Goal: Task Accomplishment & Management: Use online tool/utility

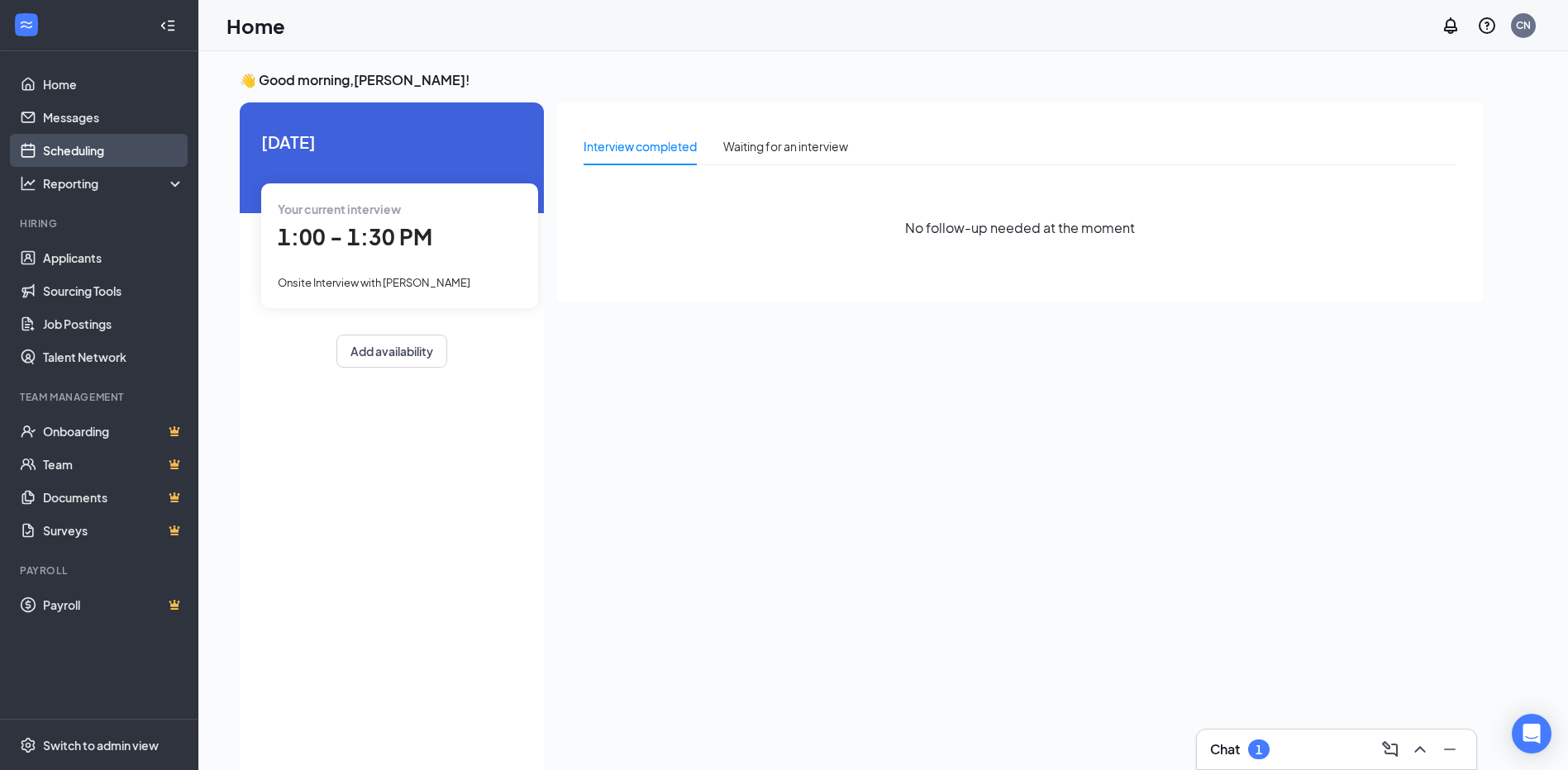
click at [81, 149] on link "Scheduling" at bounding box center [113, 151] width 141 height 33
click at [80, 147] on link "Scheduling" at bounding box center [113, 151] width 141 height 33
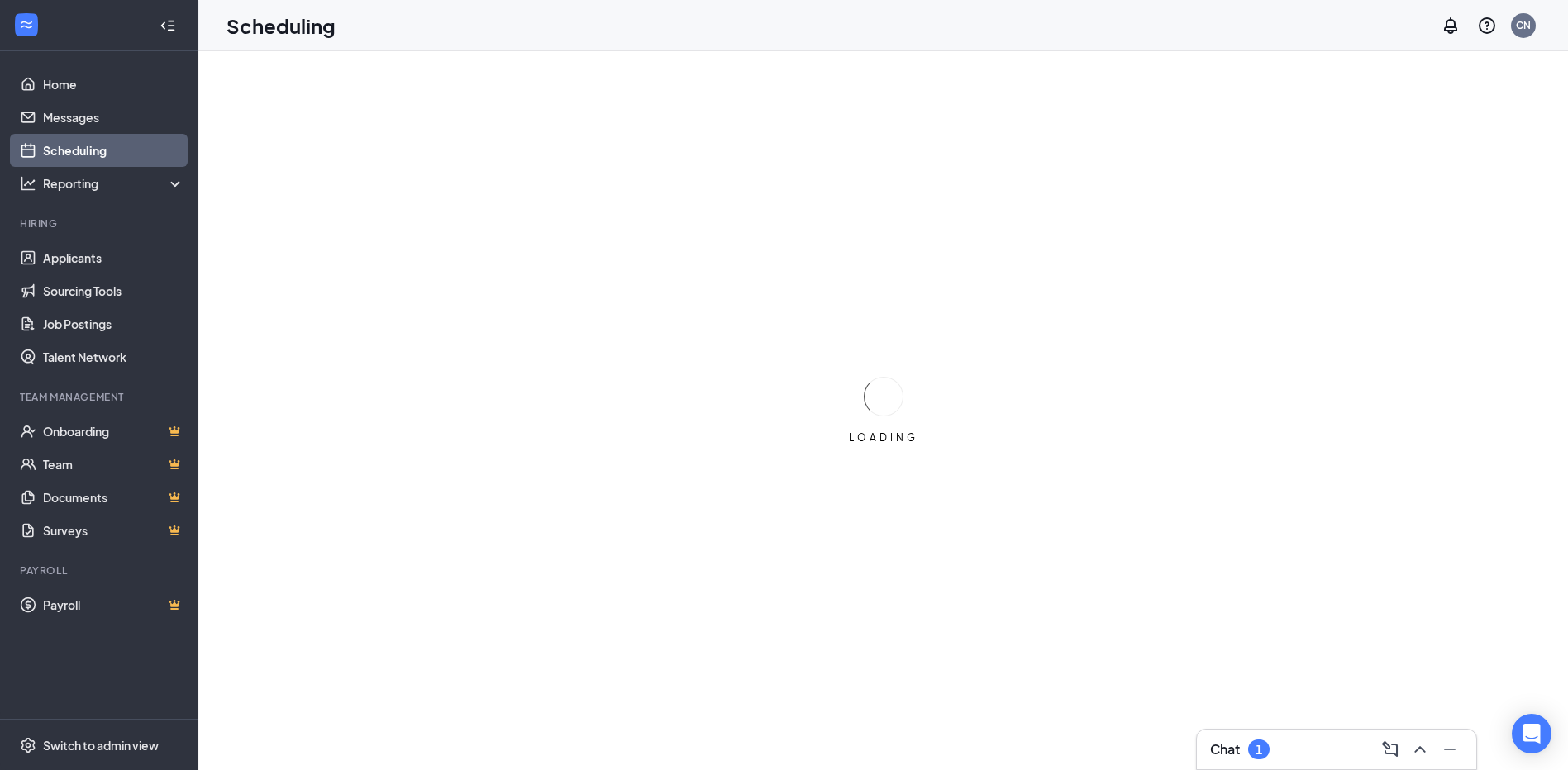
click at [66, 143] on link "Scheduling" at bounding box center [113, 151] width 141 height 33
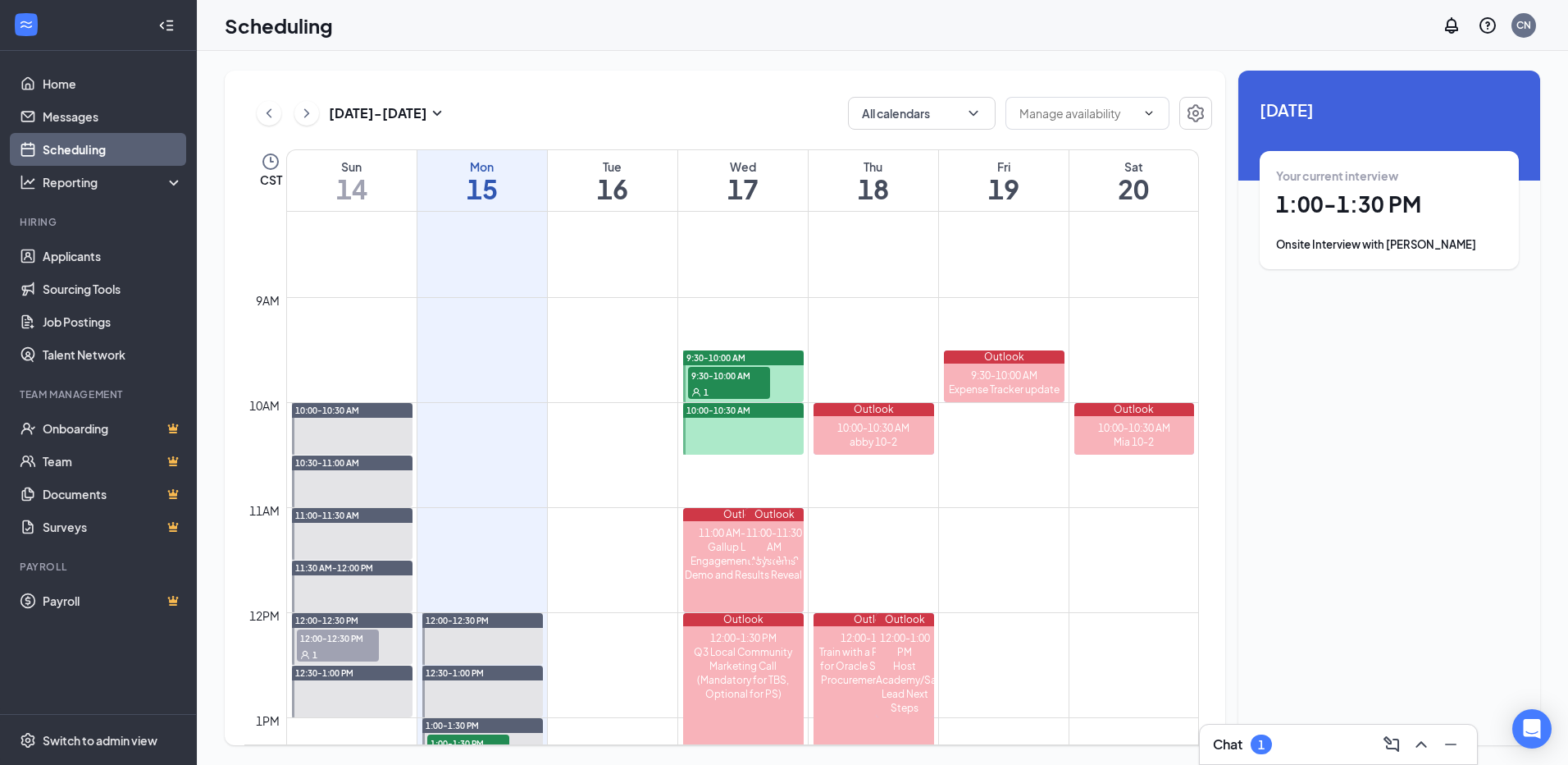
scroll to position [888, 0]
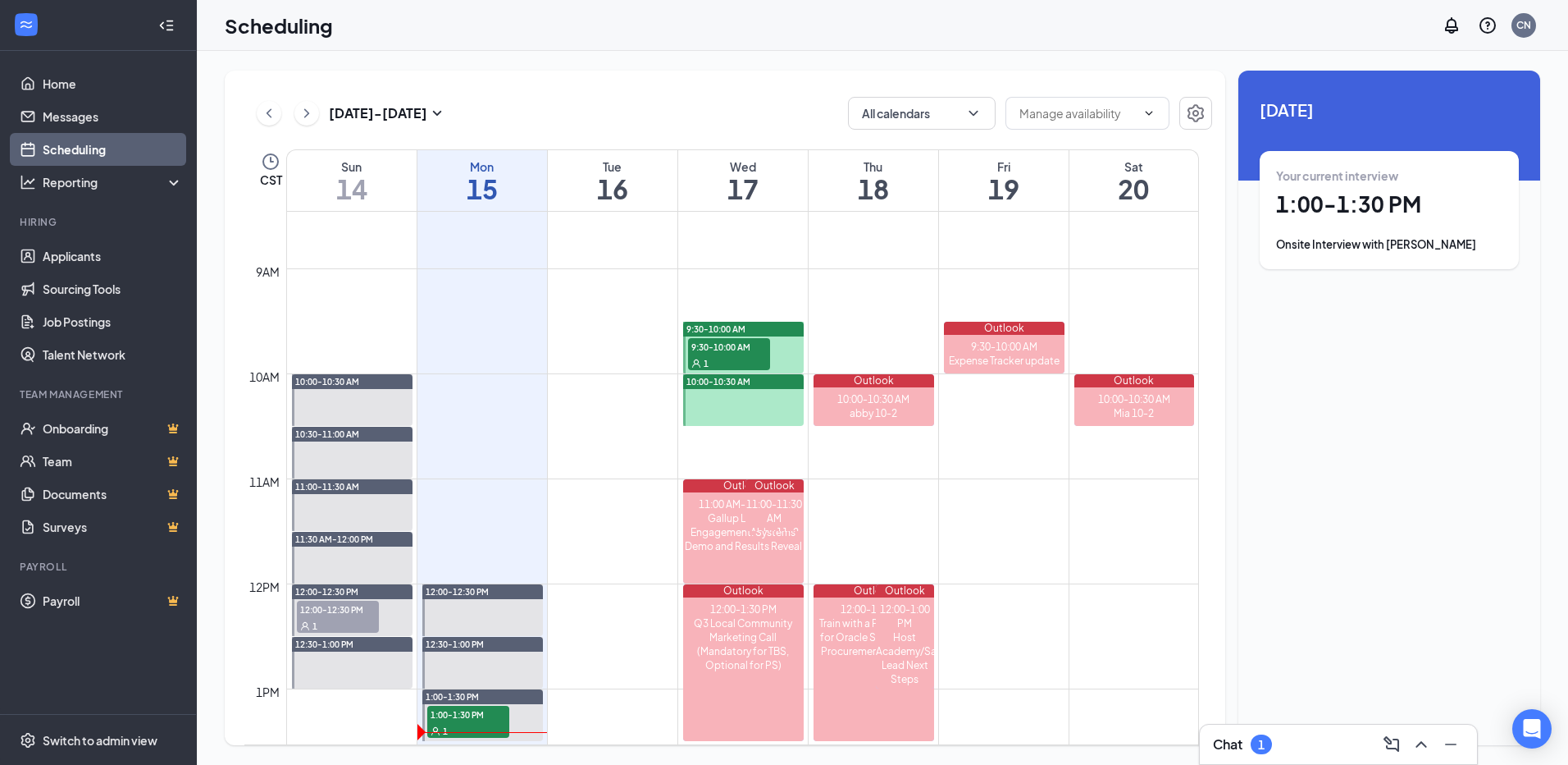
click at [350, 625] on div "1" at bounding box center [338, 625] width 82 height 16
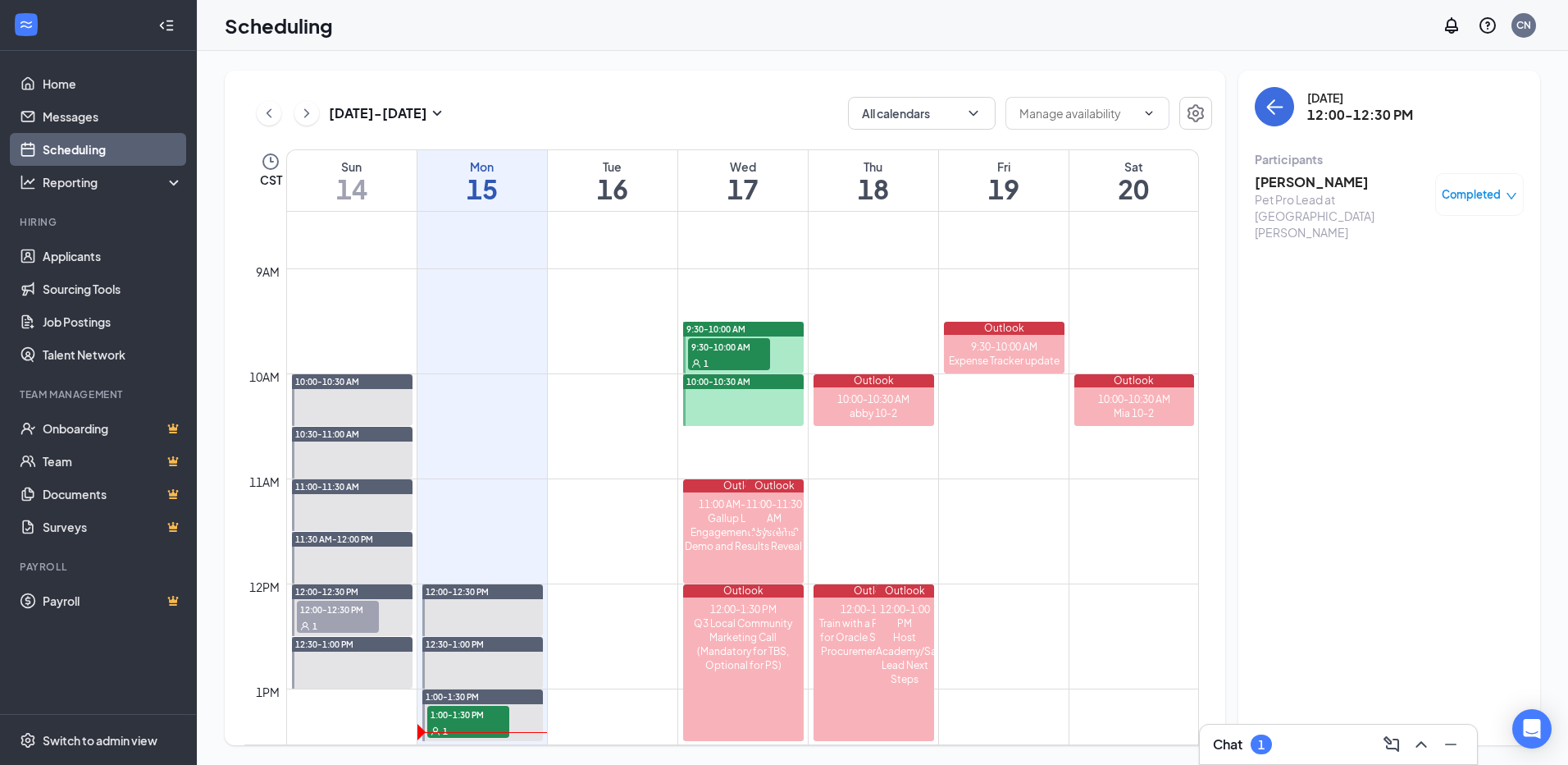
click at [1302, 187] on h3 "[PERSON_NAME]" at bounding box center [1340, 181] width 173 height 18
